Goal: Task Accomplishment & Management: Manage account settings

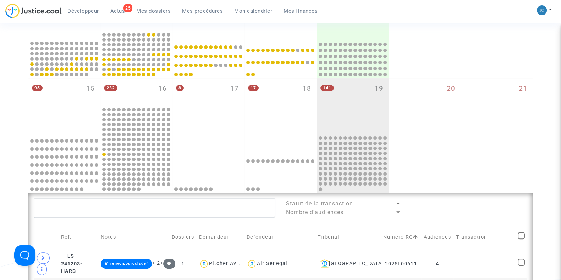
scroll to position [220, 0]
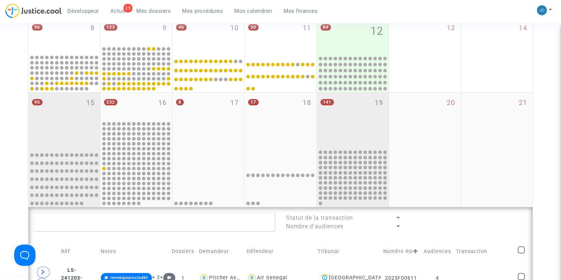
click at [80, 132] on div "95 15" at bounding box center [64, 121] width 72 height 56
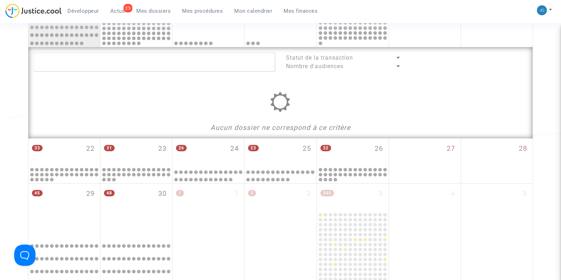
scroll to position [381, 0]
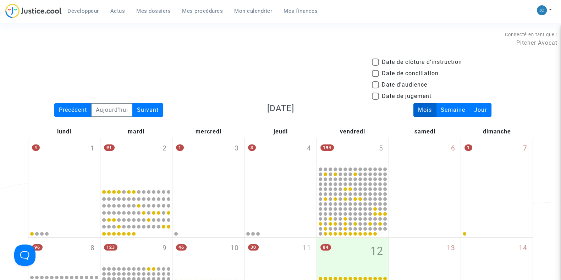
scroll to position [165, 0]
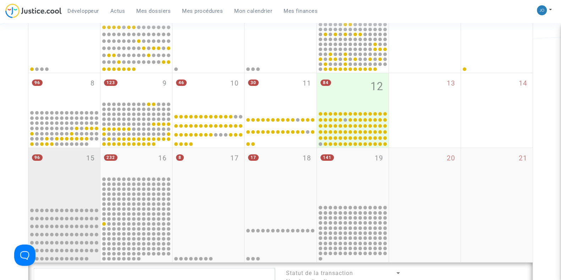
click at [76, 167] on div "96 15" at bounding box center [64, 176] width 72 height 56
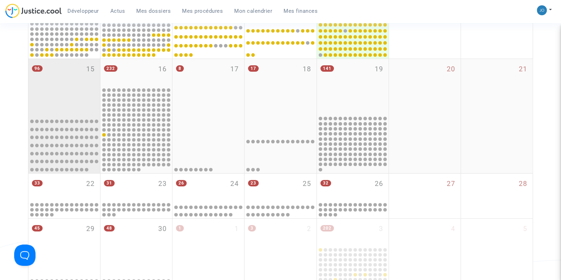
scroll to position [255, 0]
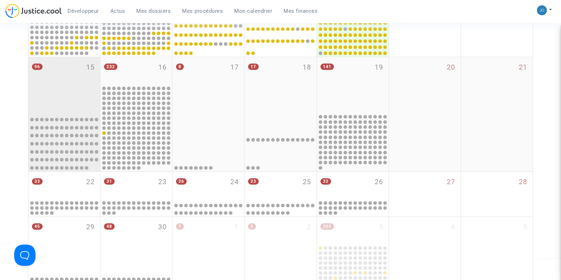
click at [72, 99] on div "96 15" at bounding box center [64, 85] width 72 height 56
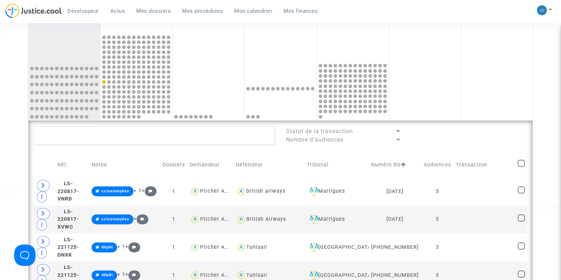
scroll to position [326, 0]
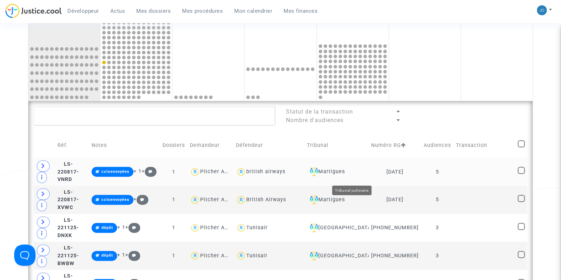
click at [352, 176] on div "Martigues" at bounding box center [336, 171] width 59 height 9
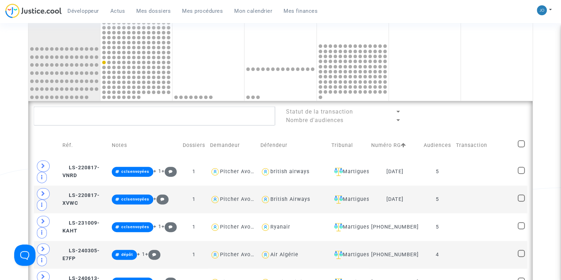
click at [522, 150] on mat-checkbox at bounding box center [520, 145] width 7 height 10
click at [522, 146] on span at bounding box center [520, 143] width 7 height 7
click at [521, 147] on input "checkbox" at bounding box center [521, 147] width 0 height 0
checkbox input "true"
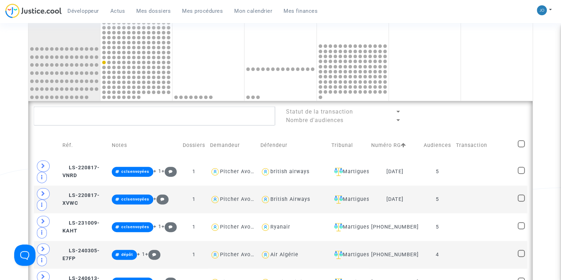
checkbox input "true"
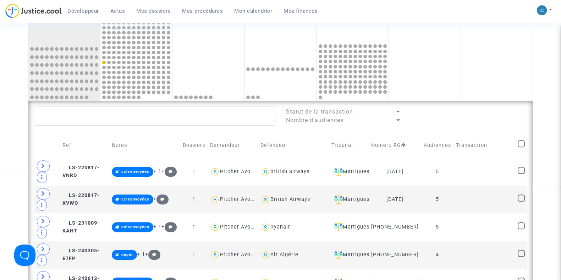
checkbox input "true"
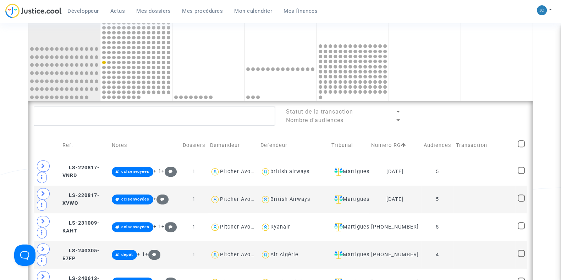
checkbox input "true"
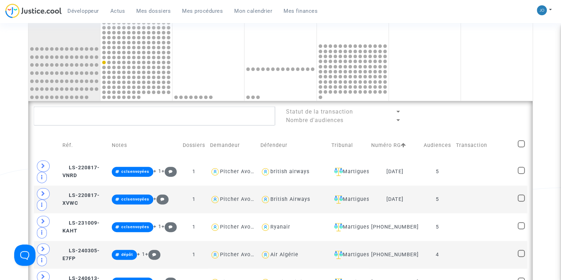
checkbox input "true"
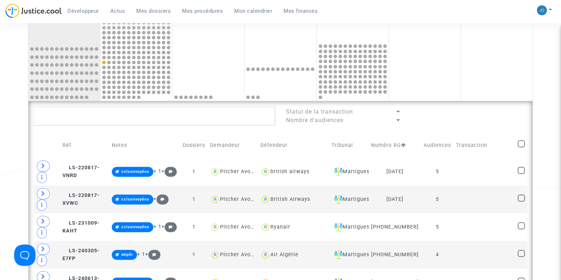
checkbox input "true"
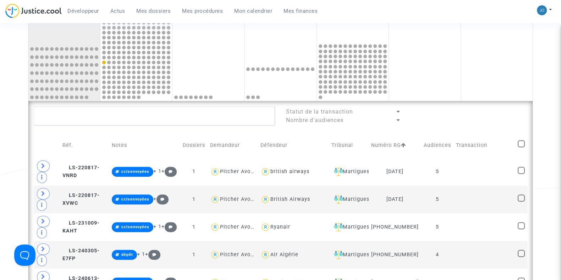
checkbox input "true"
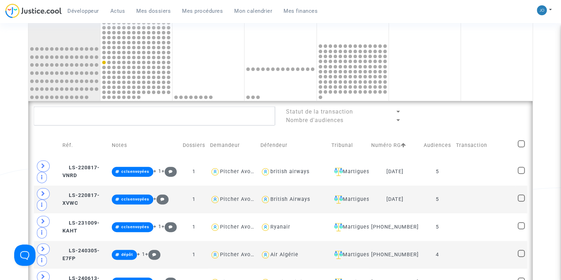
checkbox input "true"
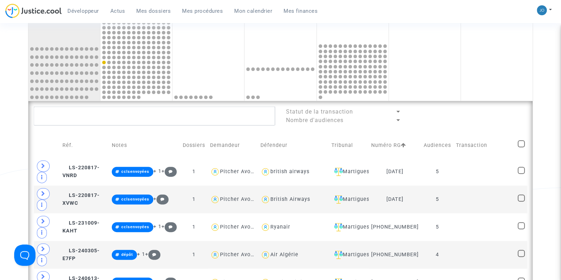
checkbox input "true"
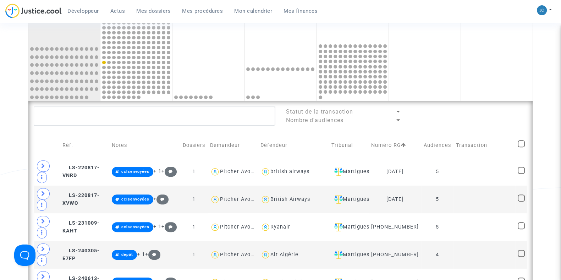
checkbox input "true"
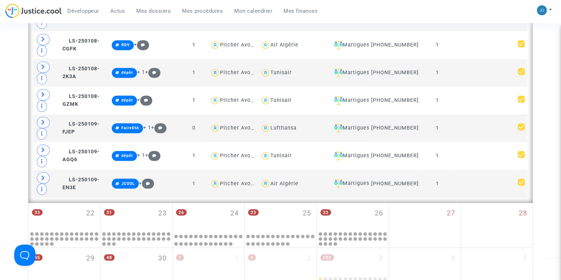
scroll to position [1511, 0]
